Goal: Information Seeking & Learning: Learn about a topic

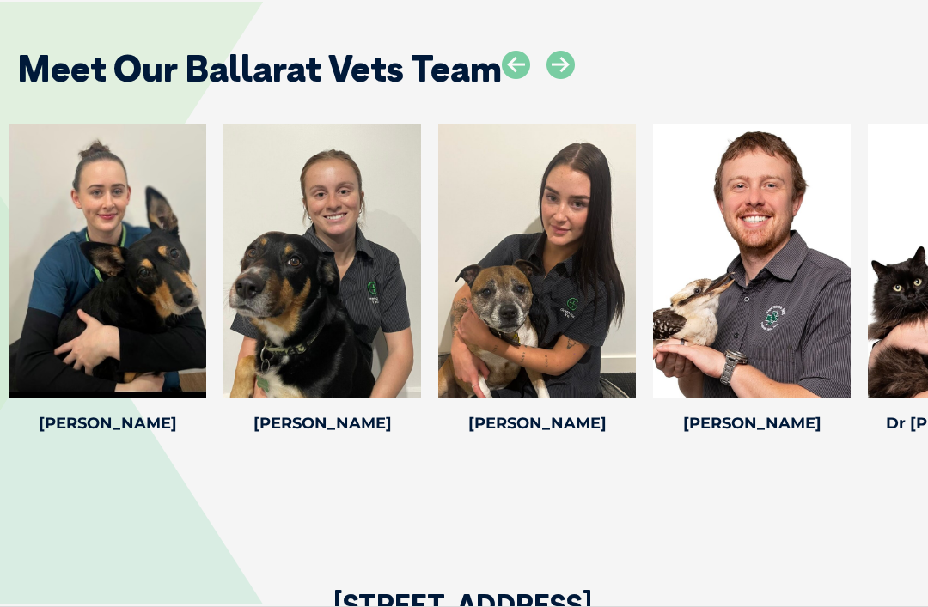
scroll to position [2808, 0]
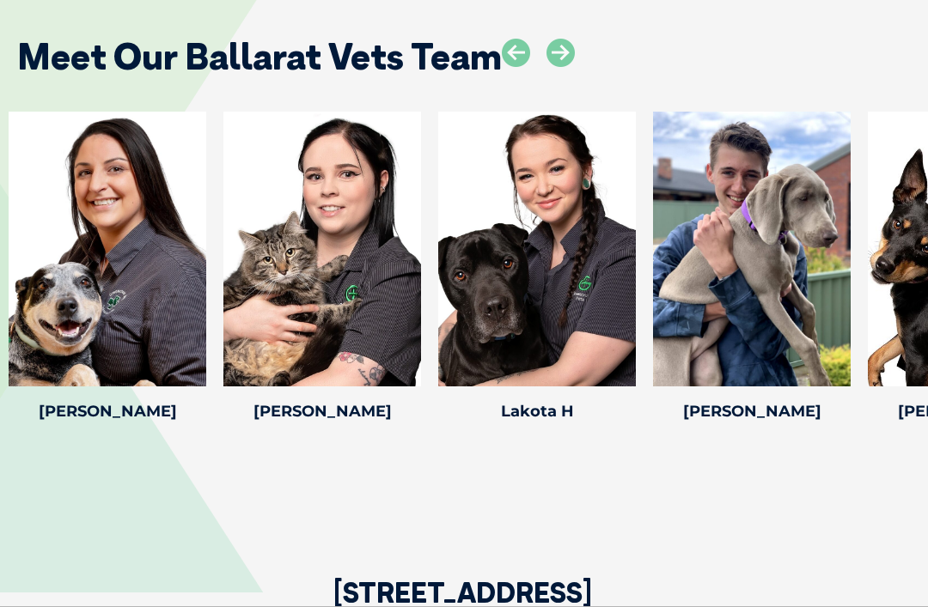
click at [555, 39] on icon at bounding box center [560, 53] width 28 height 28
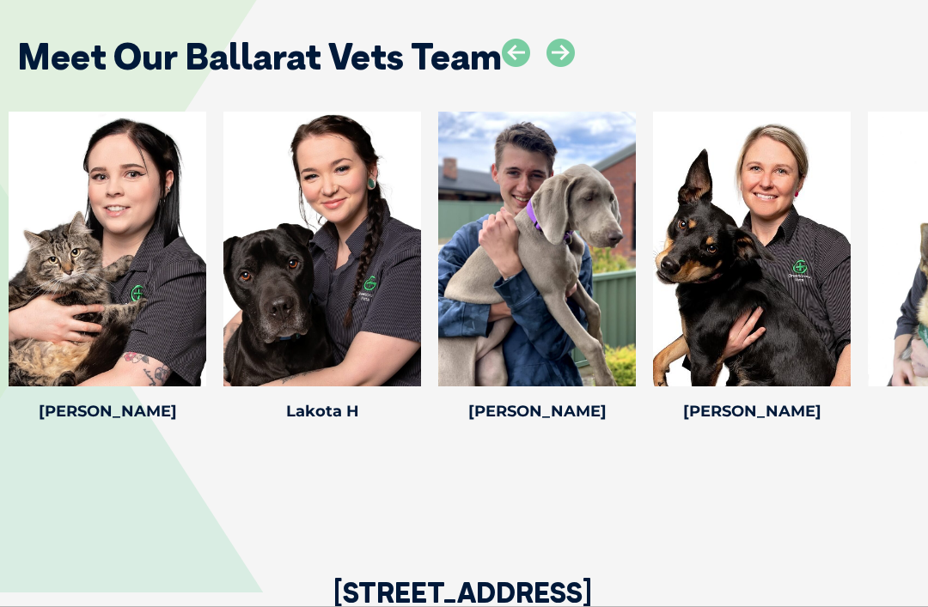
click at [562, 39] on icon at bounding box center [560, 53] width 28 height 28
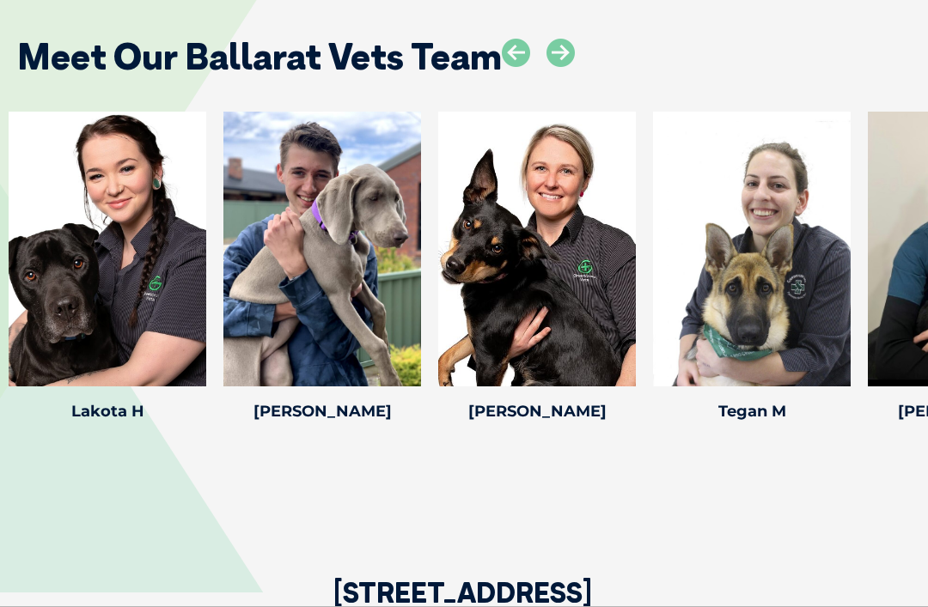
click at [571, 39] on icon at bounding box center [560, 53] width 28 height 28
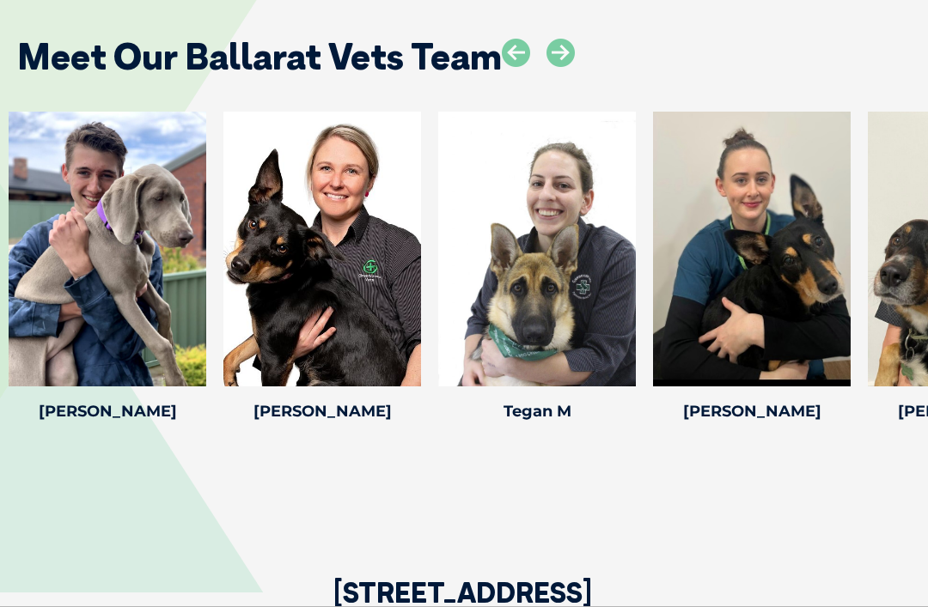
click at [567, 39] on icon at bounding box center [560, 53] width 28 height 28
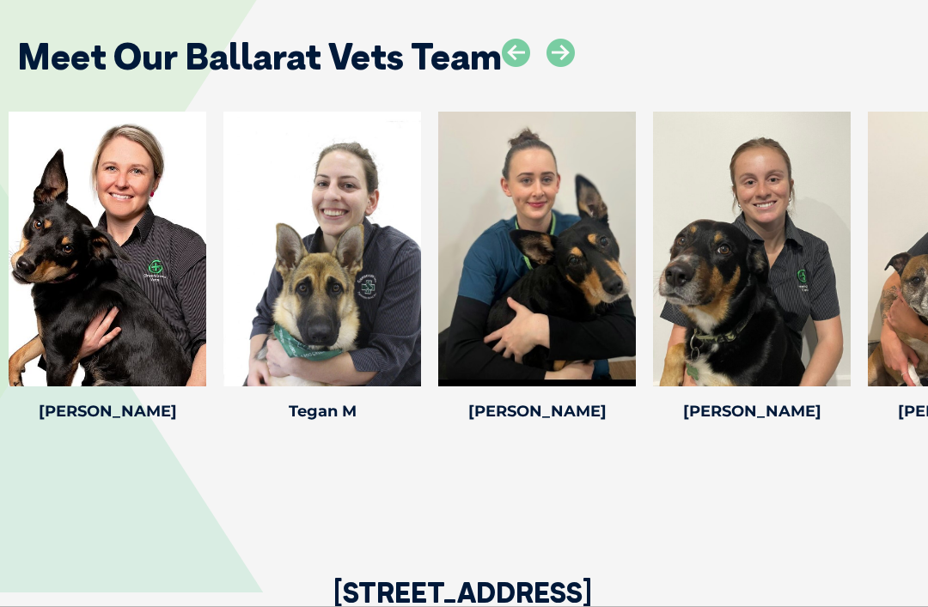
click at [567, 39] on icon at bounding box center [560, 53] width 28 height 28
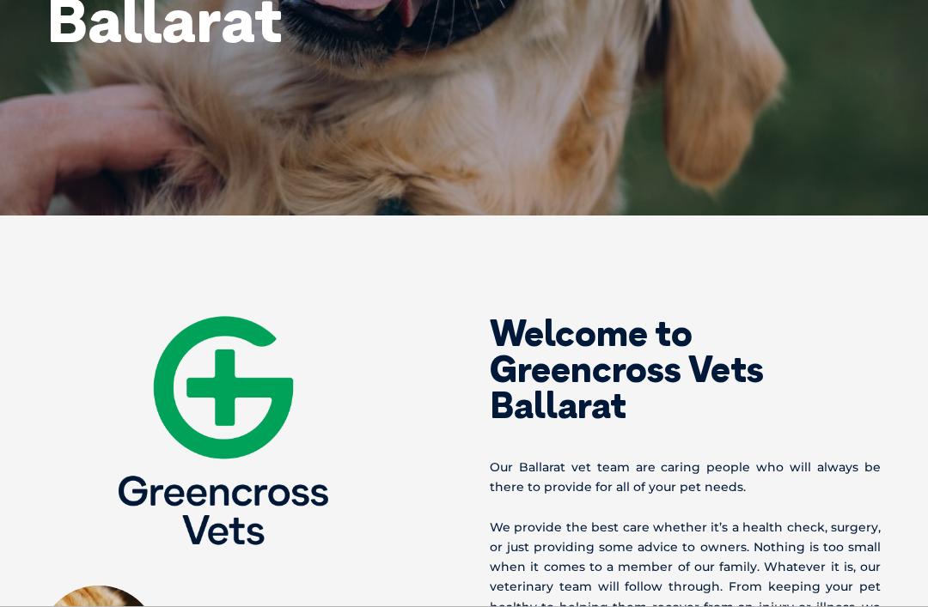
scroll to position [0, 0]
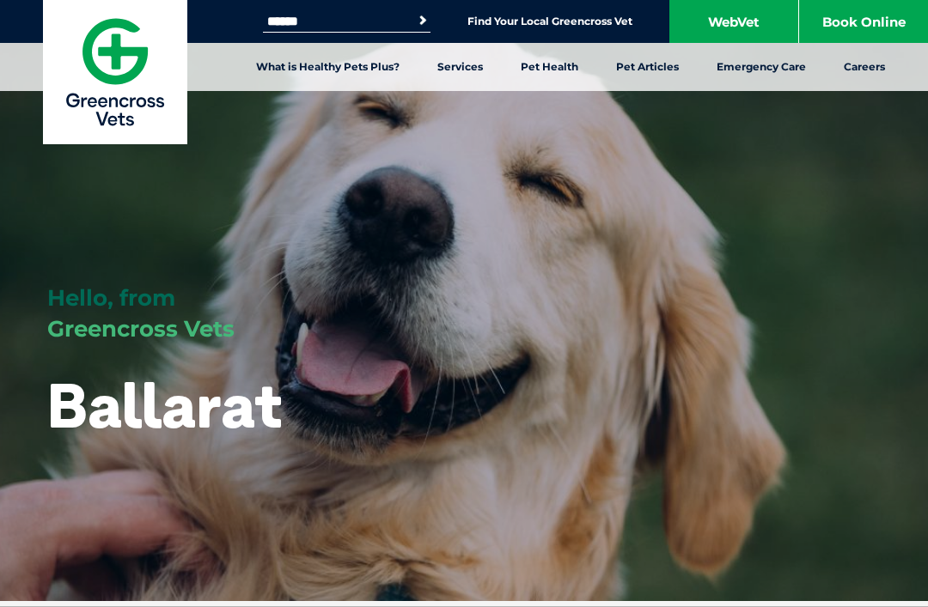
click at [674, 192] on link "Bladder Stones" at bounding box center [651, 193] width 88 height 15
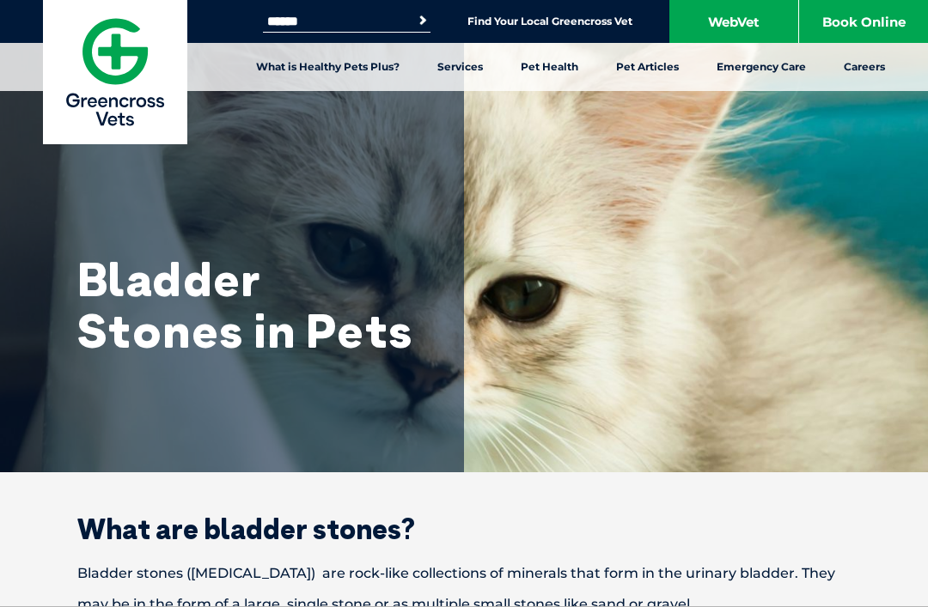
click at [745, 20] on link "WebVet" at bounding box center [733, 21] width 129 height 43
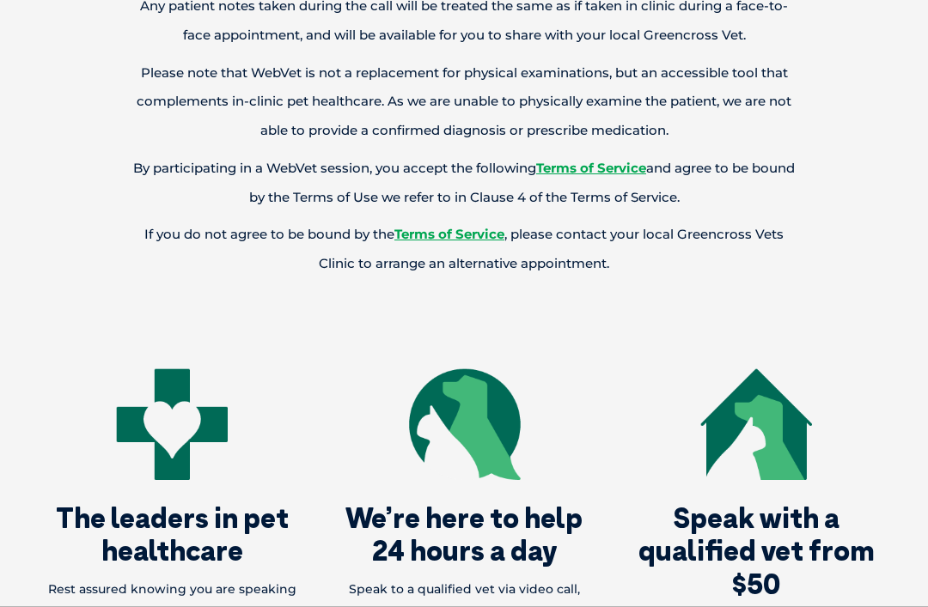
scroll to position [1192, 0]
